Goal: Information Seeking & Learning: Learn about a topic

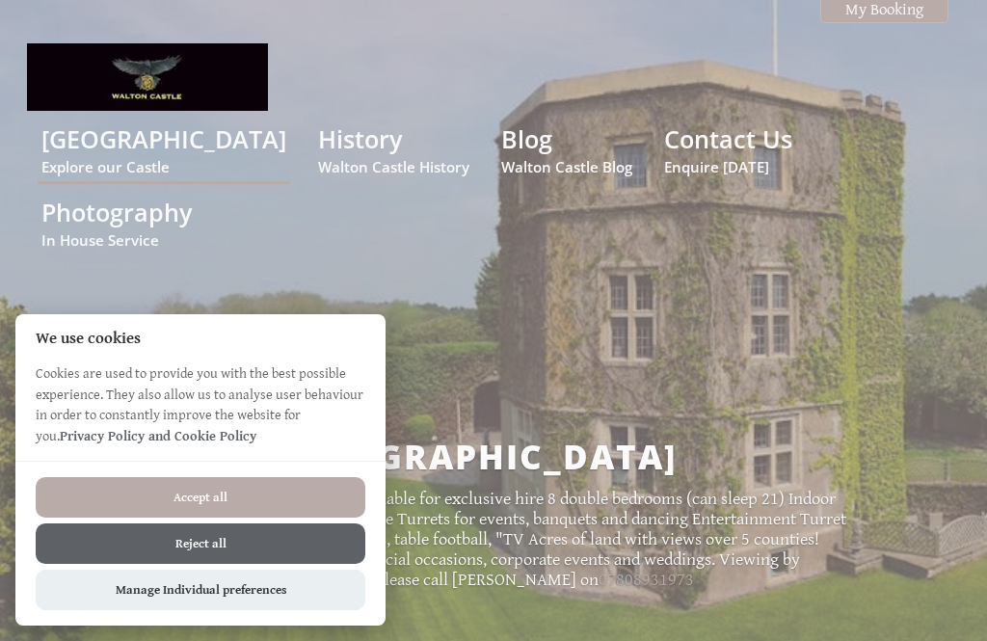
click at [328, 494] on button "Accept all" at bounding box center [201, 497] width 330 height 40
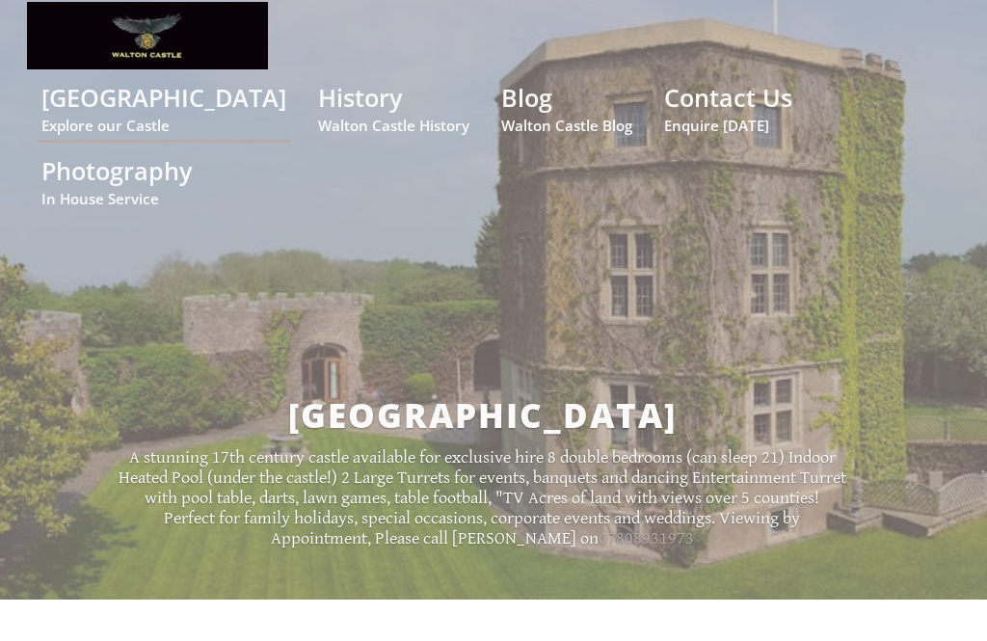
scroll to position [41, 0]
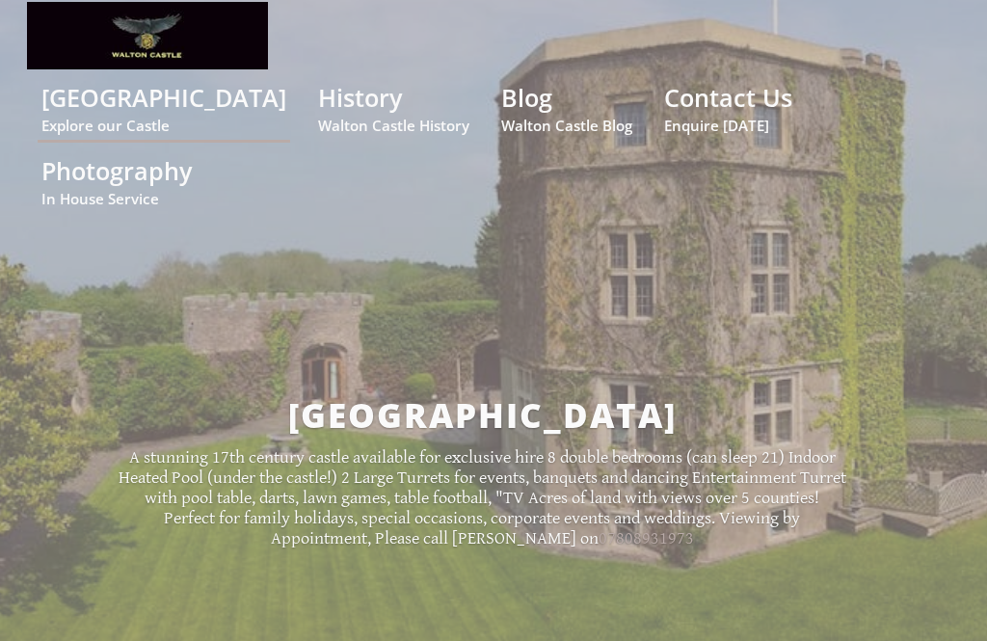
click at [340, 115] on link "History Walton Castle History" at bounding box center [393, 108] width 151 height 54
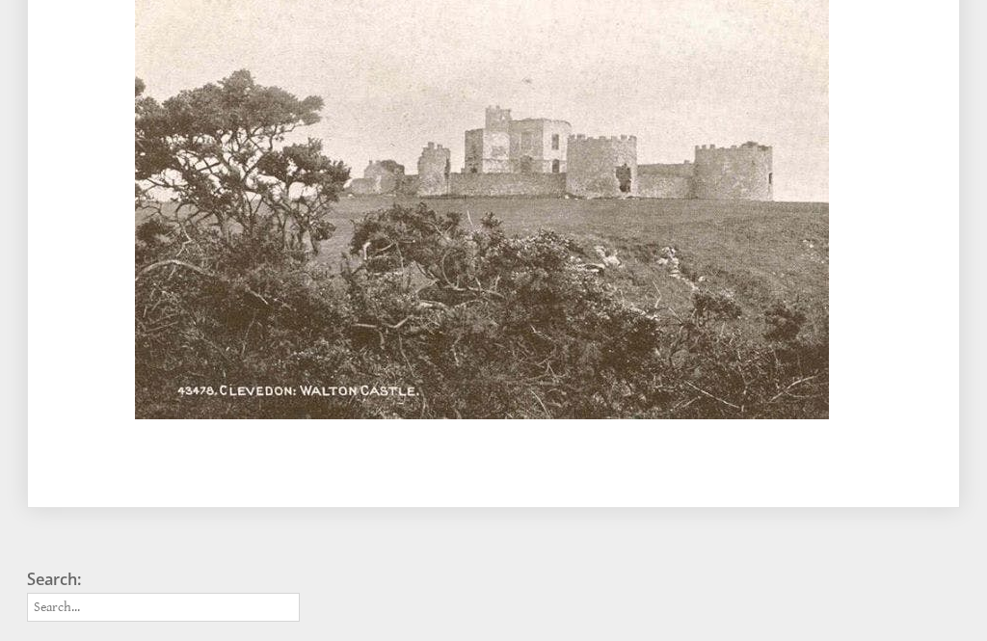
scroll to position [940, 0]
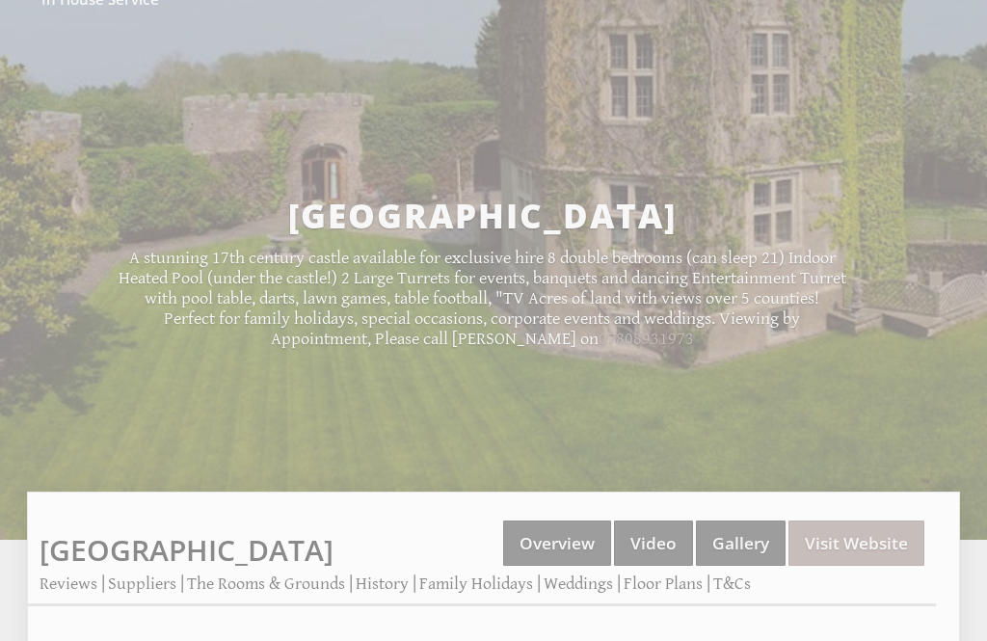
scroll to position [41, 0]
